Goal: Find specific page/section: Find specific page/section

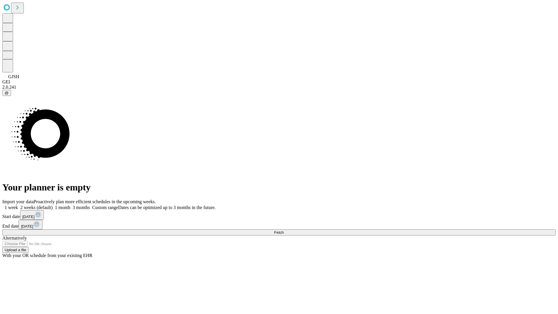
click at [284, 230] on span "Fetch" at bounding box center [279, 232] width 10 height 4
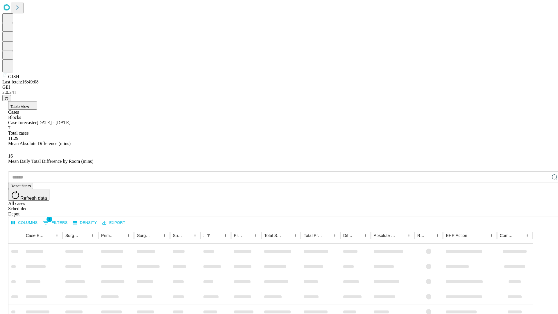
click at [543, 211] on div "Depot" at bounding box center [284, 213] width 553 height 5
